Goal: Information Seeking & Learning: Learn about a topic

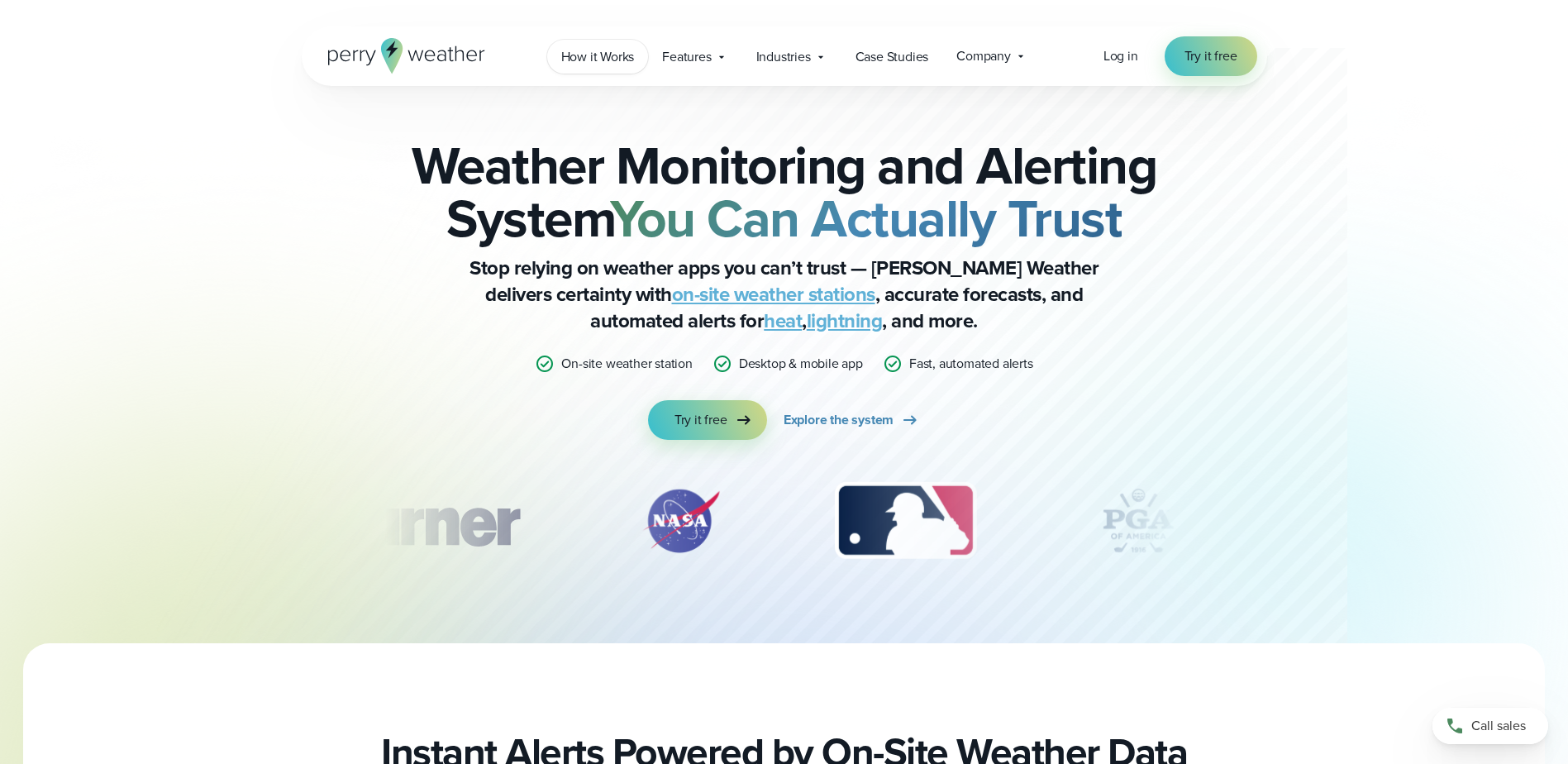
click at [596, 56] on span "How it Works" at bounding box center [598, 57] width 73 height 20
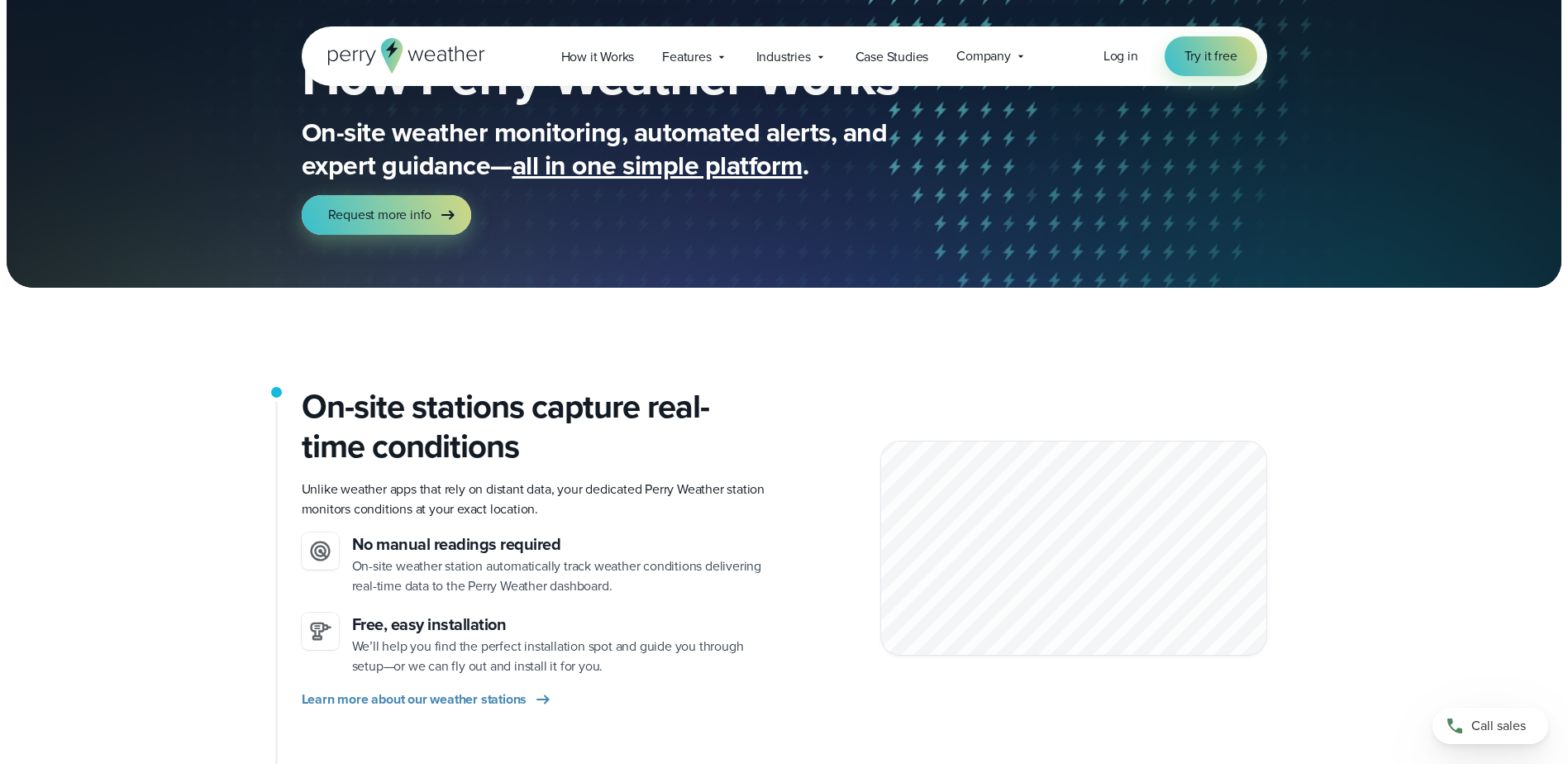
scroll to position [82, 0]
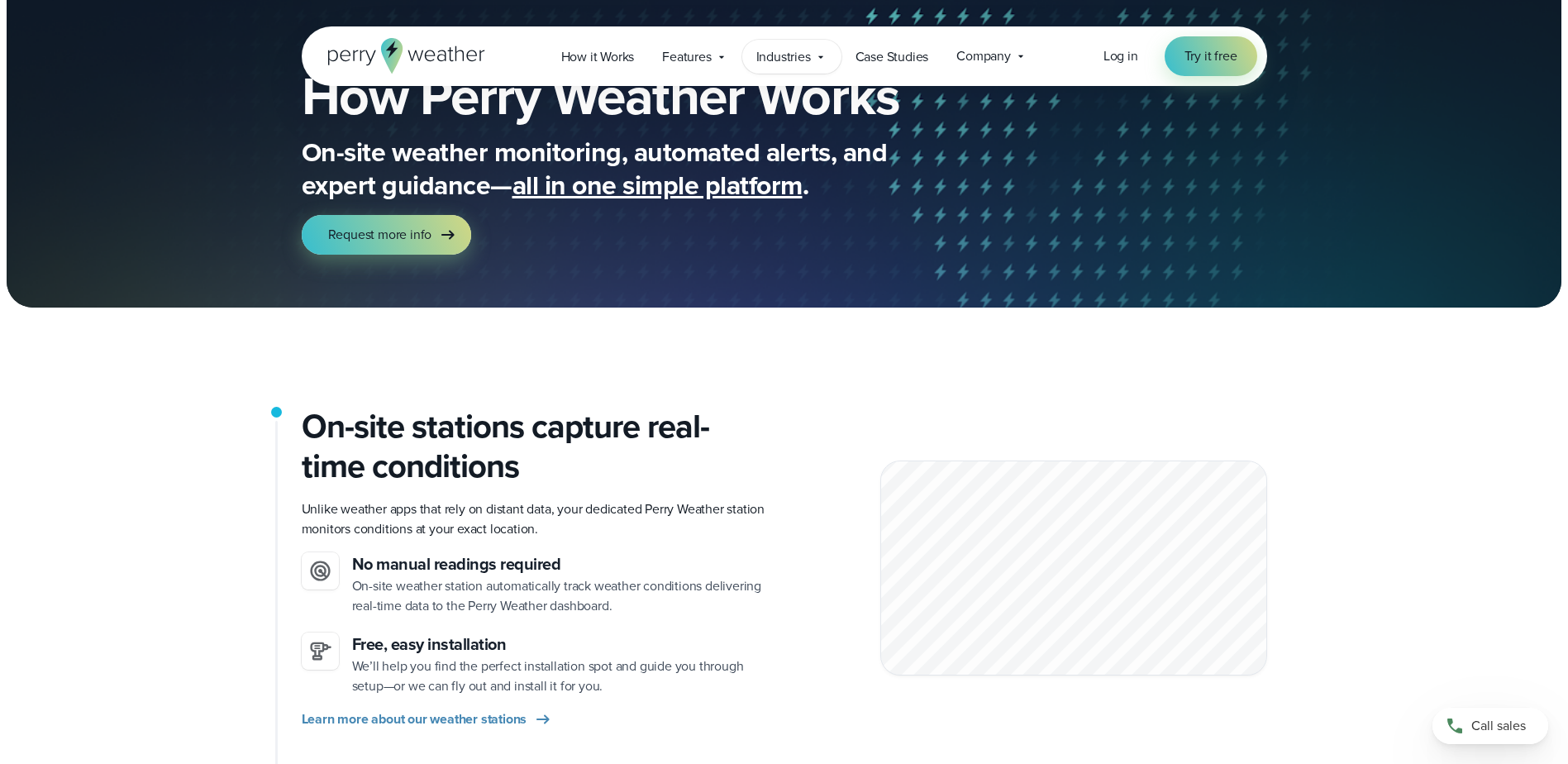
click at [813, 54] on div "Industries Featured Case Study How PGA of America is Prioritizing Golfer Safety…" at bounding box center [792, 56] width 99 height 34
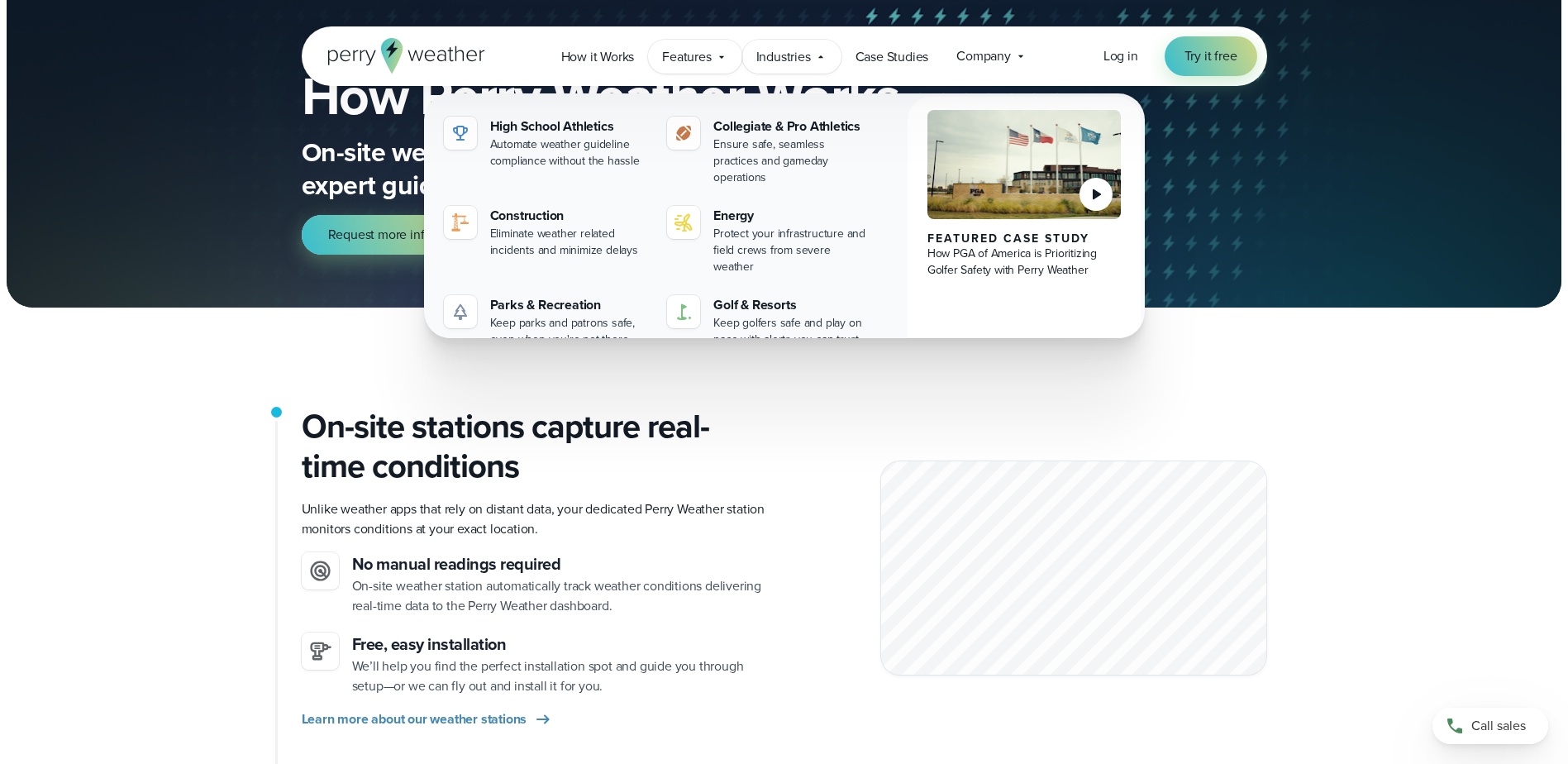
click at [720, 56] on icon at bounding box center [722, 56] width 5 height 3
